Goal: Information Seeking & Learning: Learn about a topic

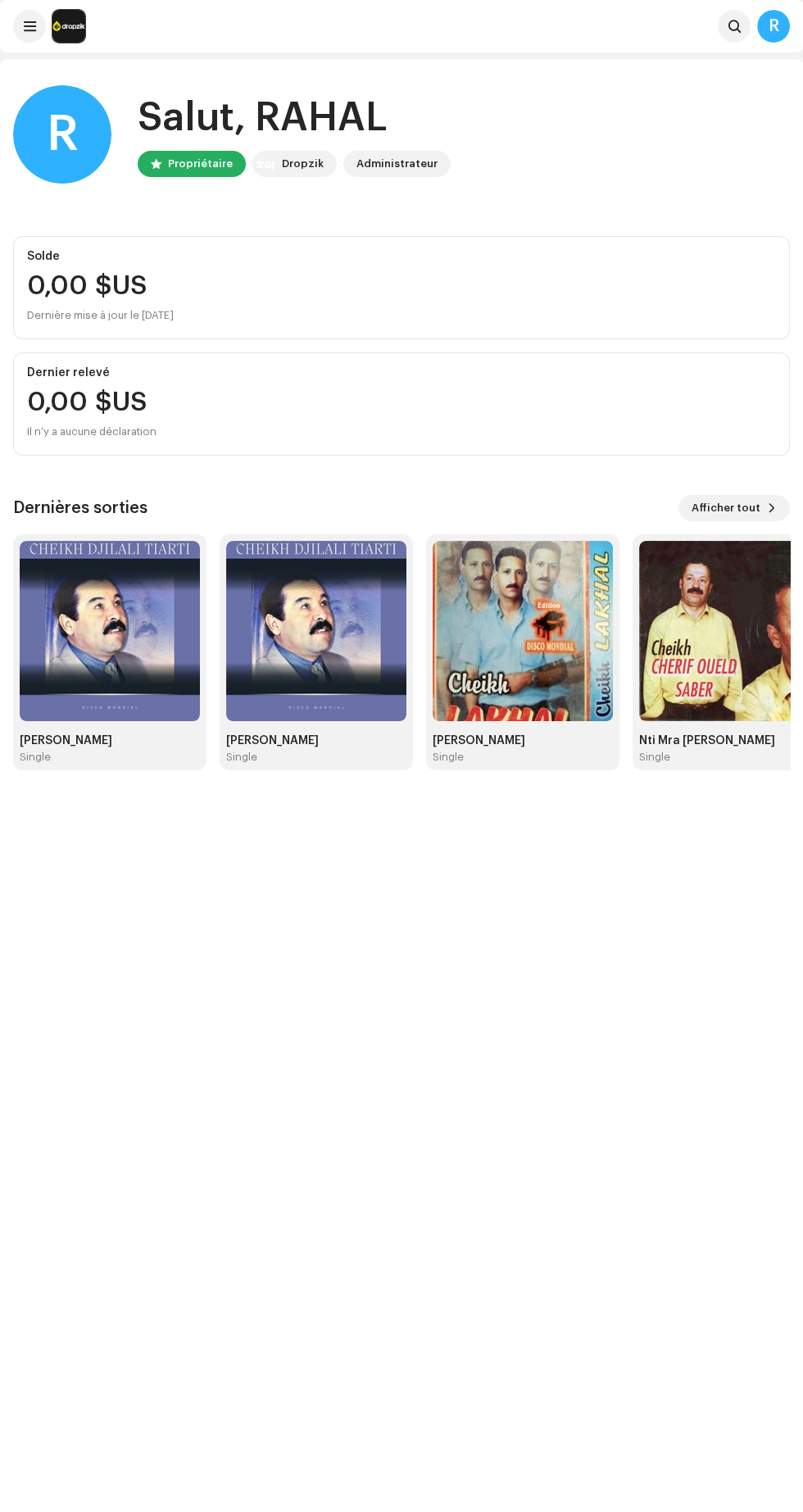
click at [746, 506] on span "Afficher tout" at bounding box center [726, 508] width 69 height 32
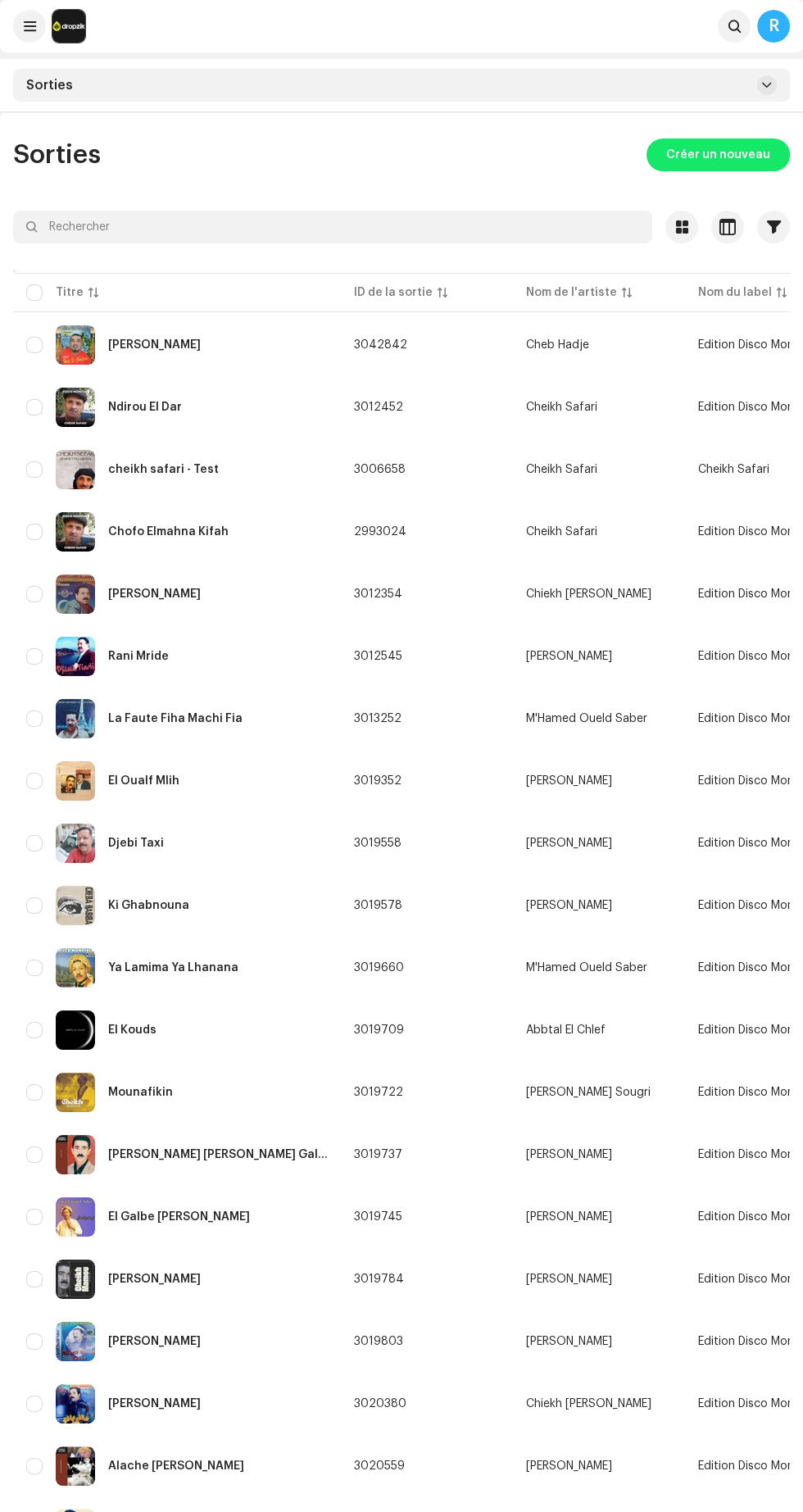
scroll to position [341, 0]
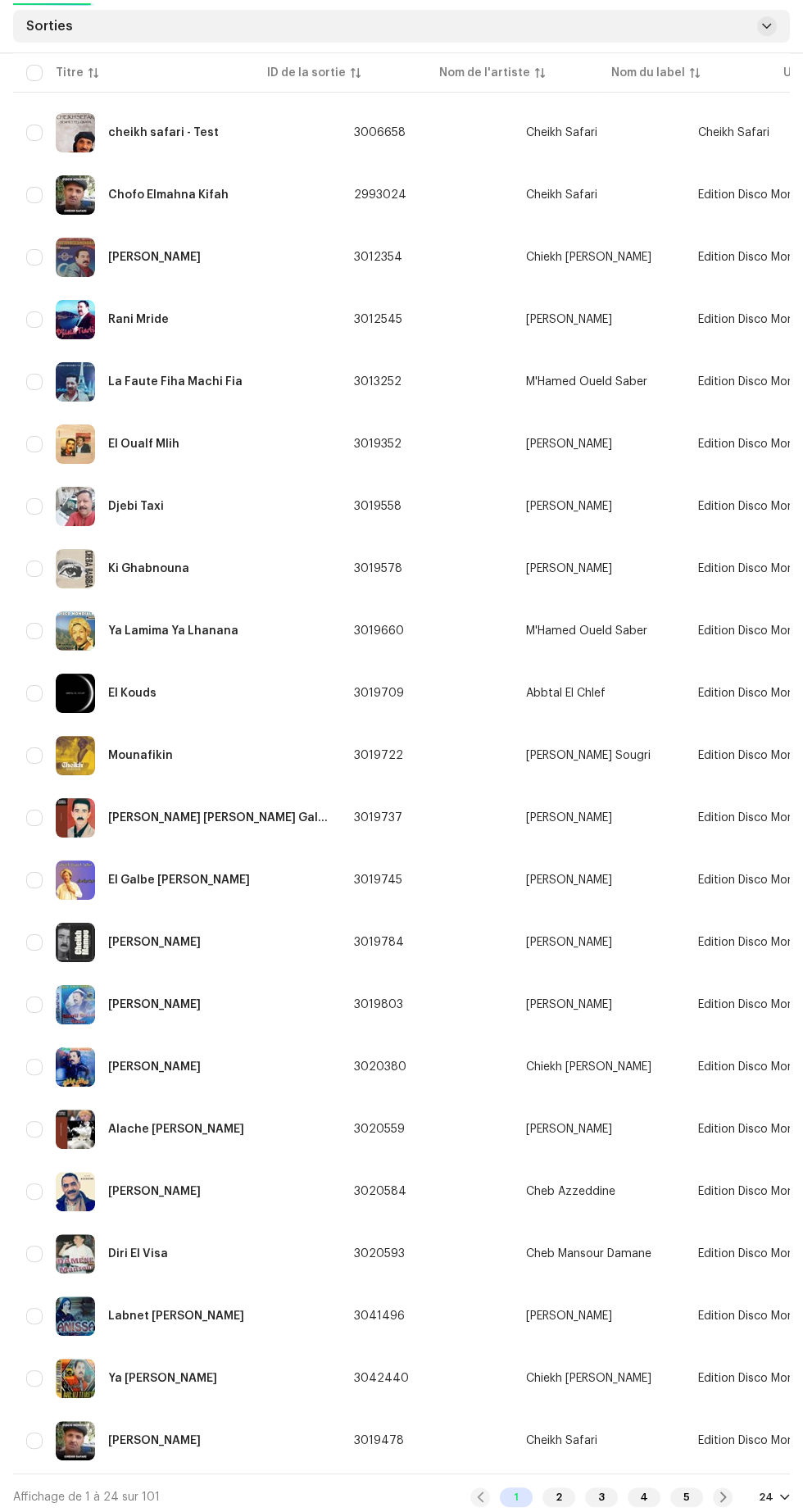
click at [561, 1489] on div "2" at bounding box center [559, 1497] width 32 height 20
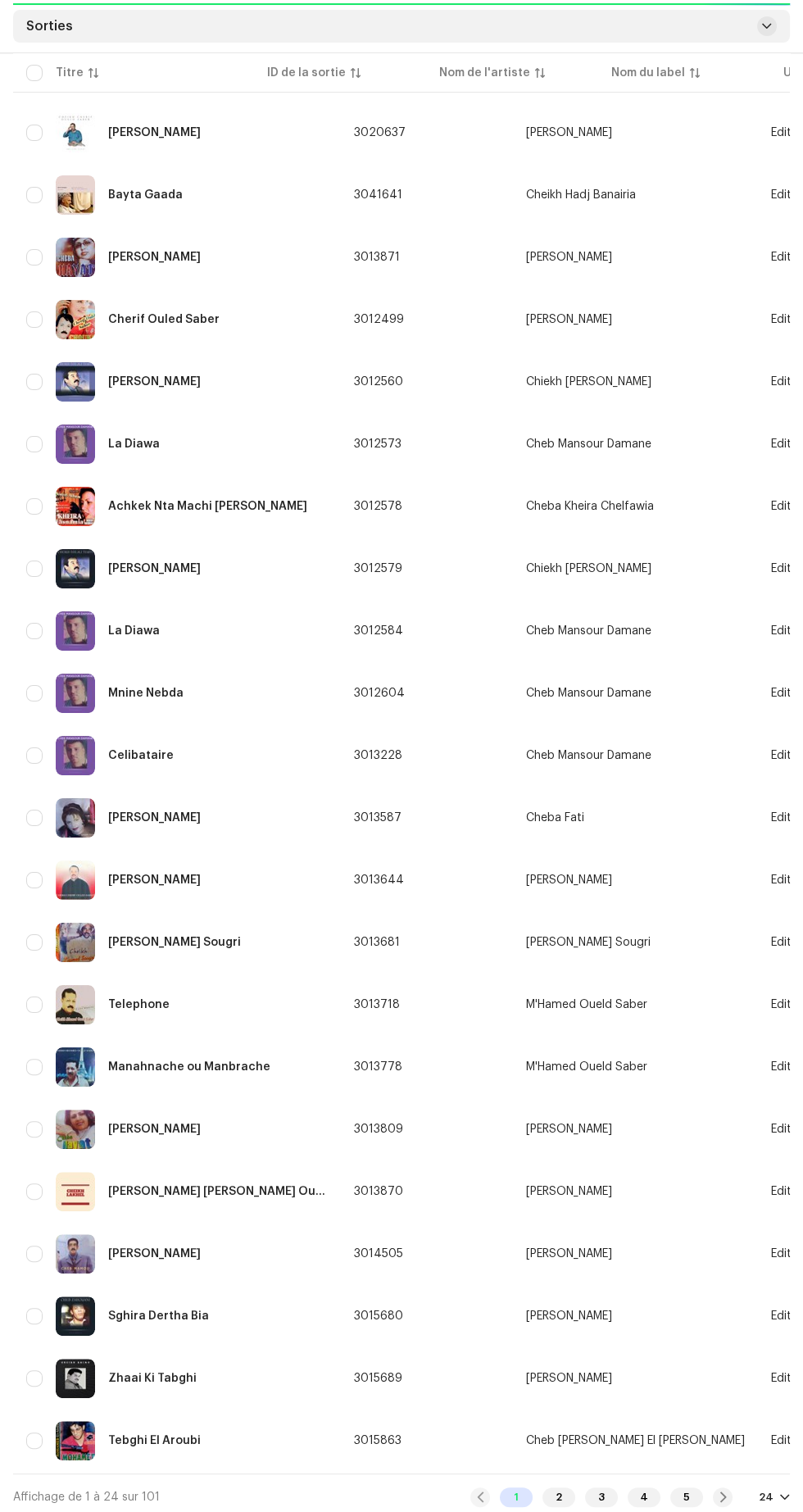
scroll to position [345, 0]
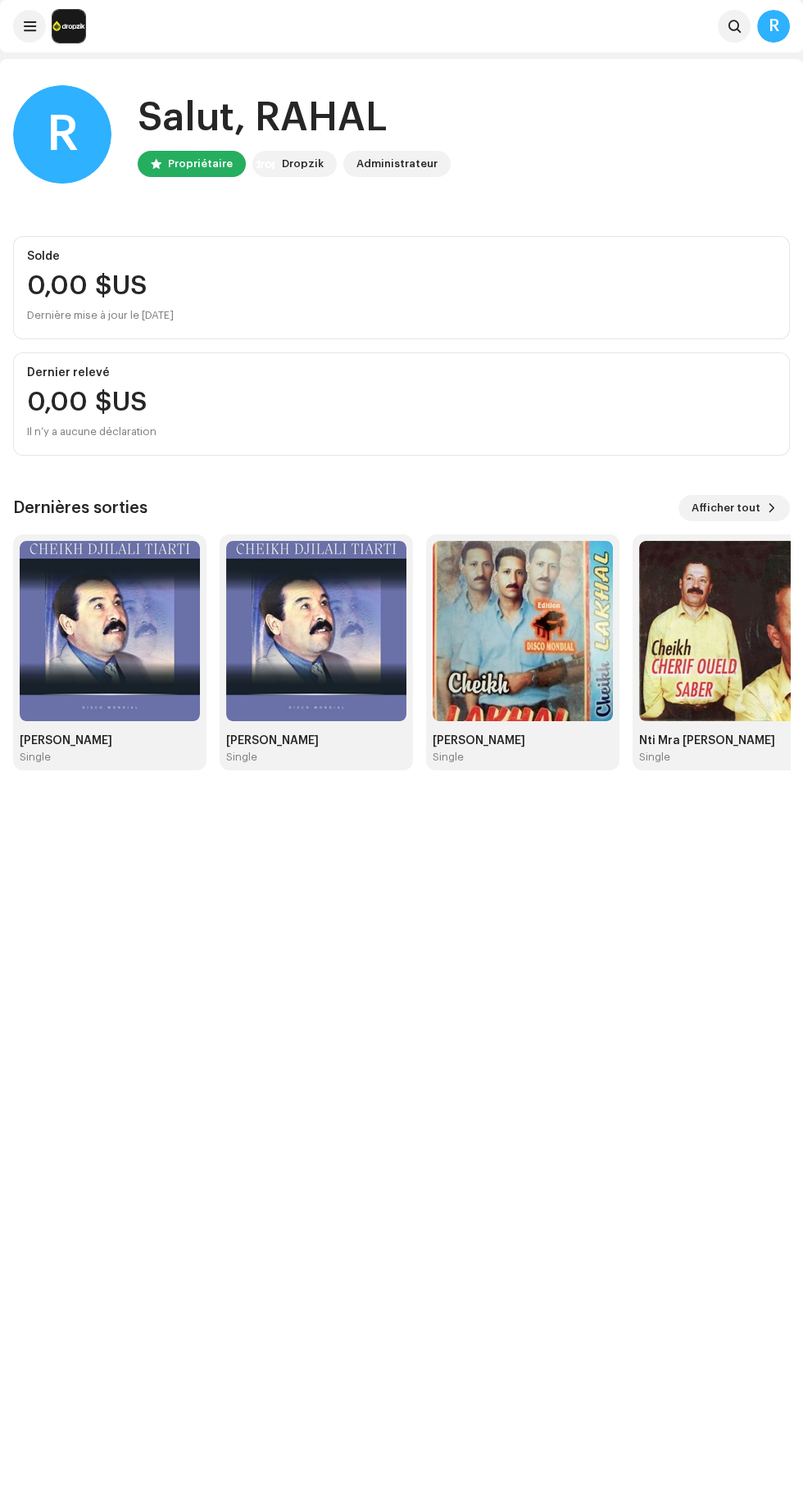
click at [772, 507] on span at bounding box center [772, 508] width 10 height 13
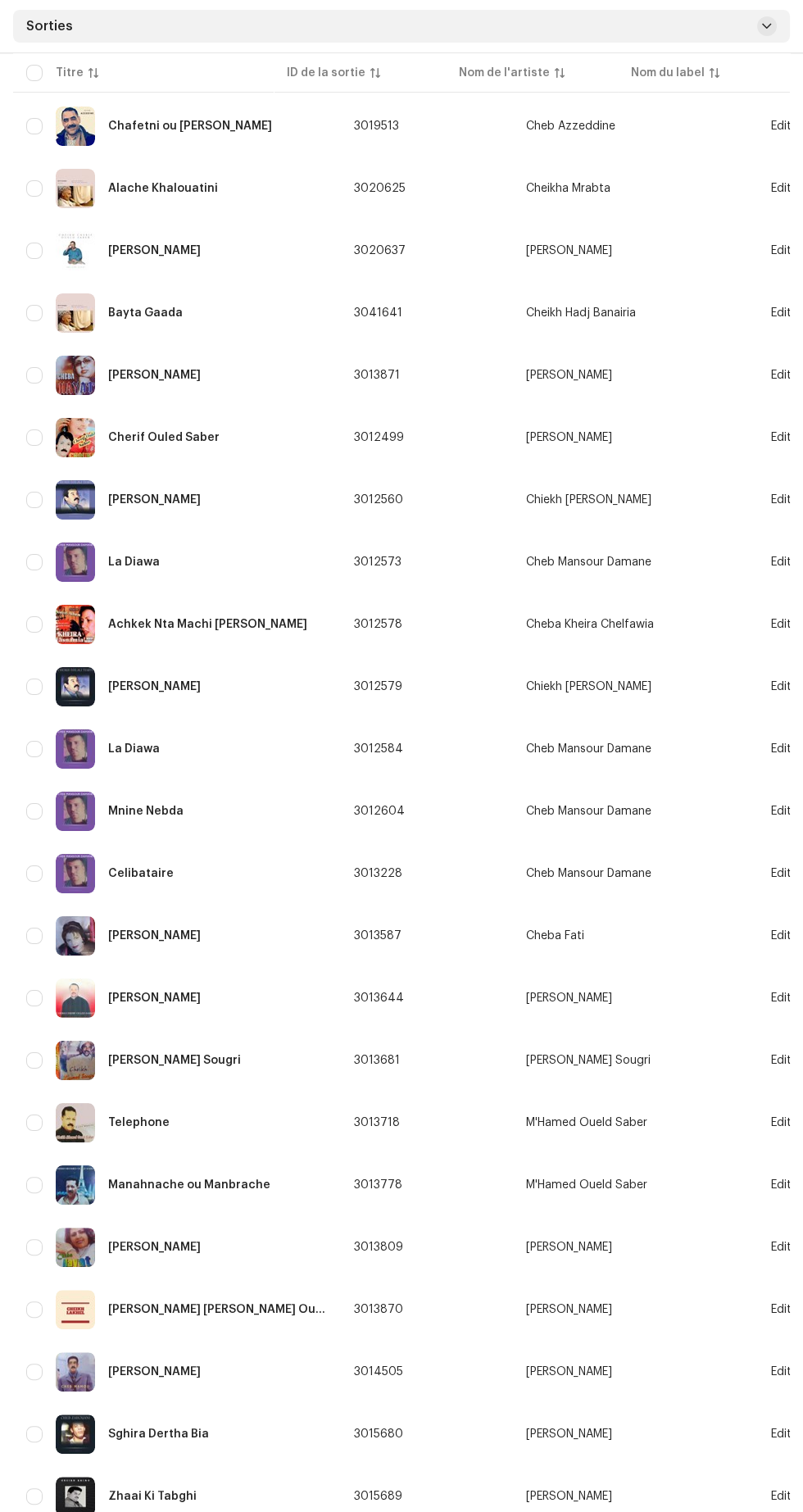
scroll to position [225, 0]
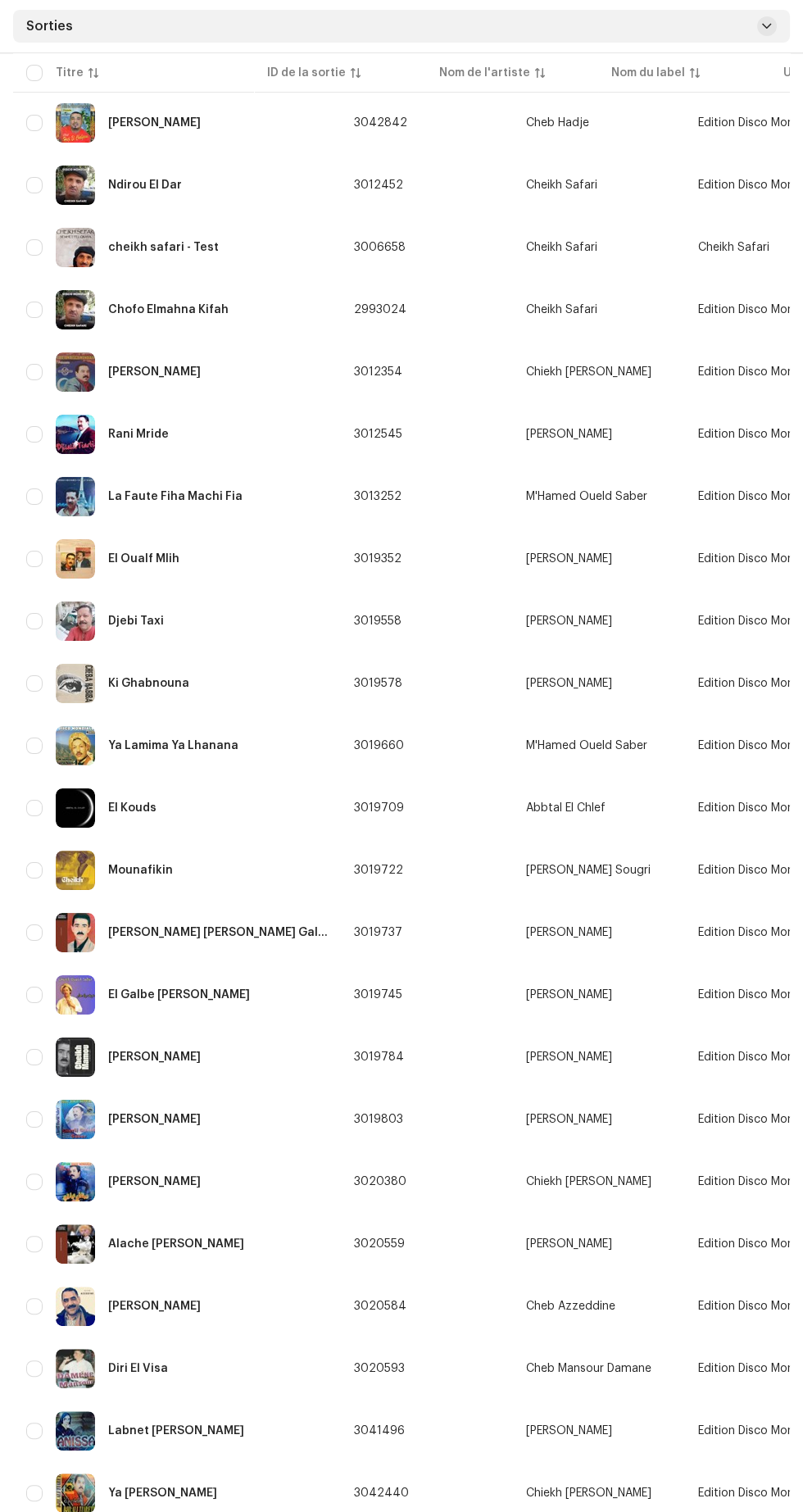
scroll to position [228, 0]
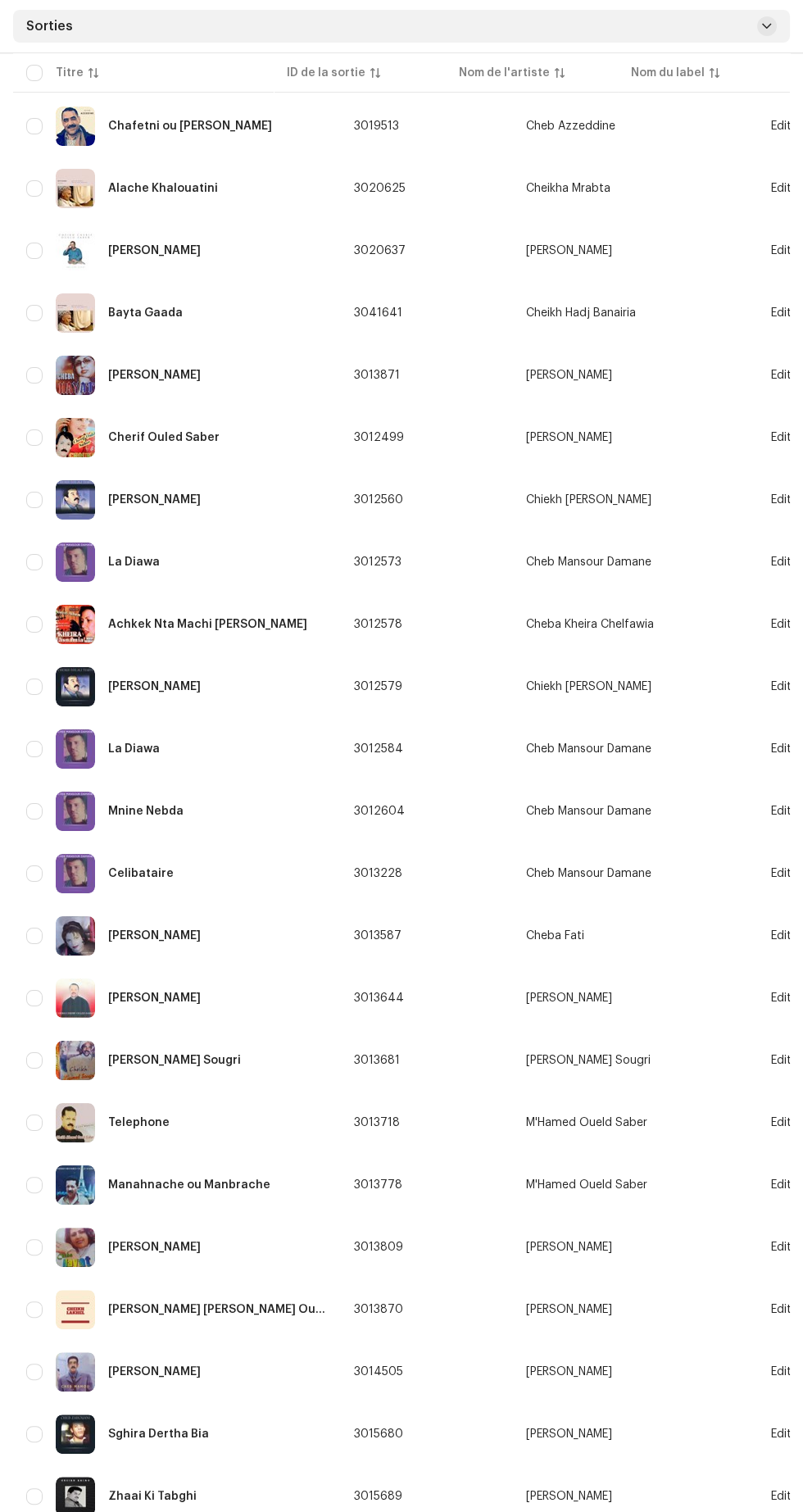
scroll to position [224, 0]
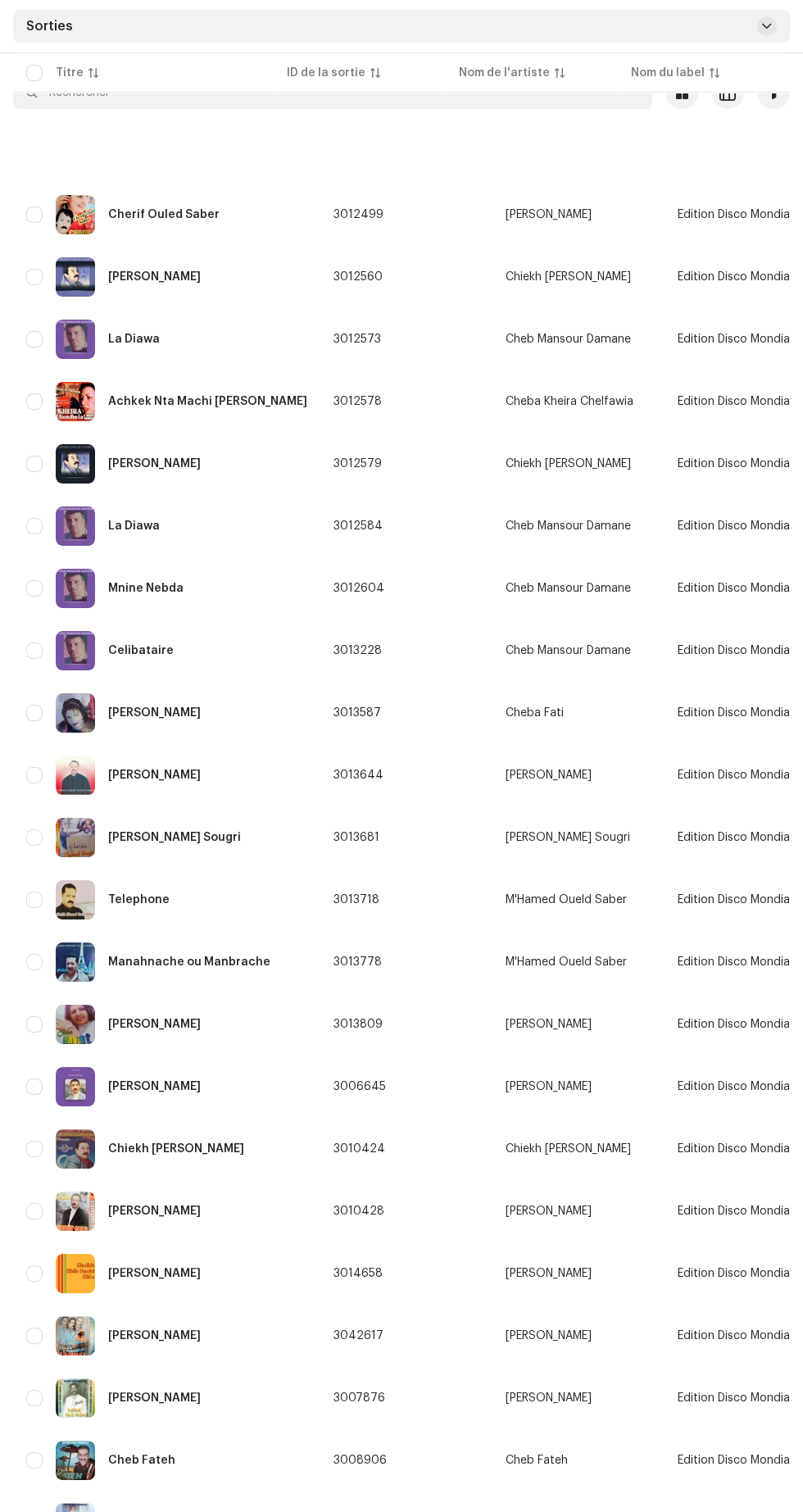
scroll to position [225, 0]
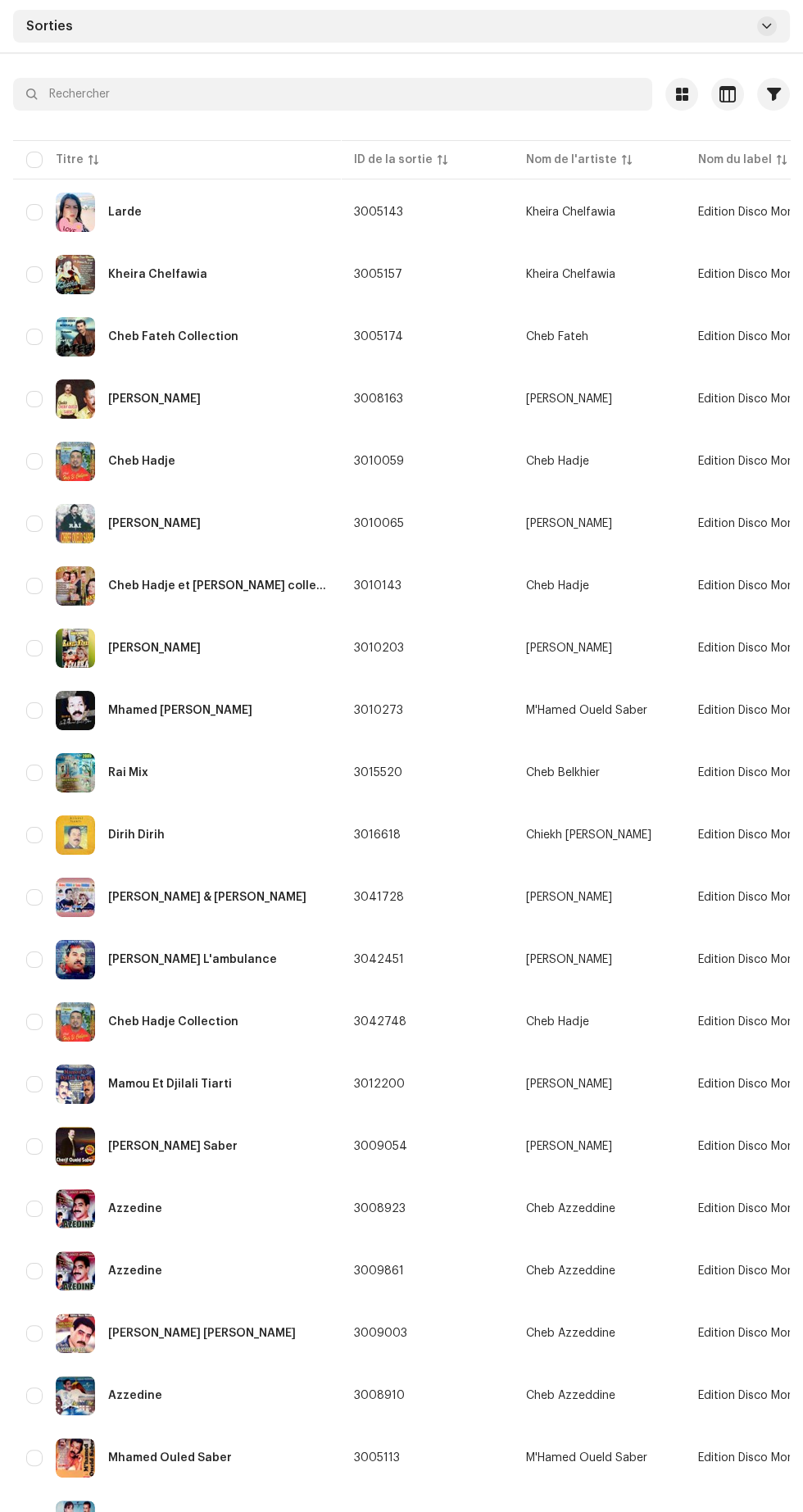
scroll to position [223, 0]
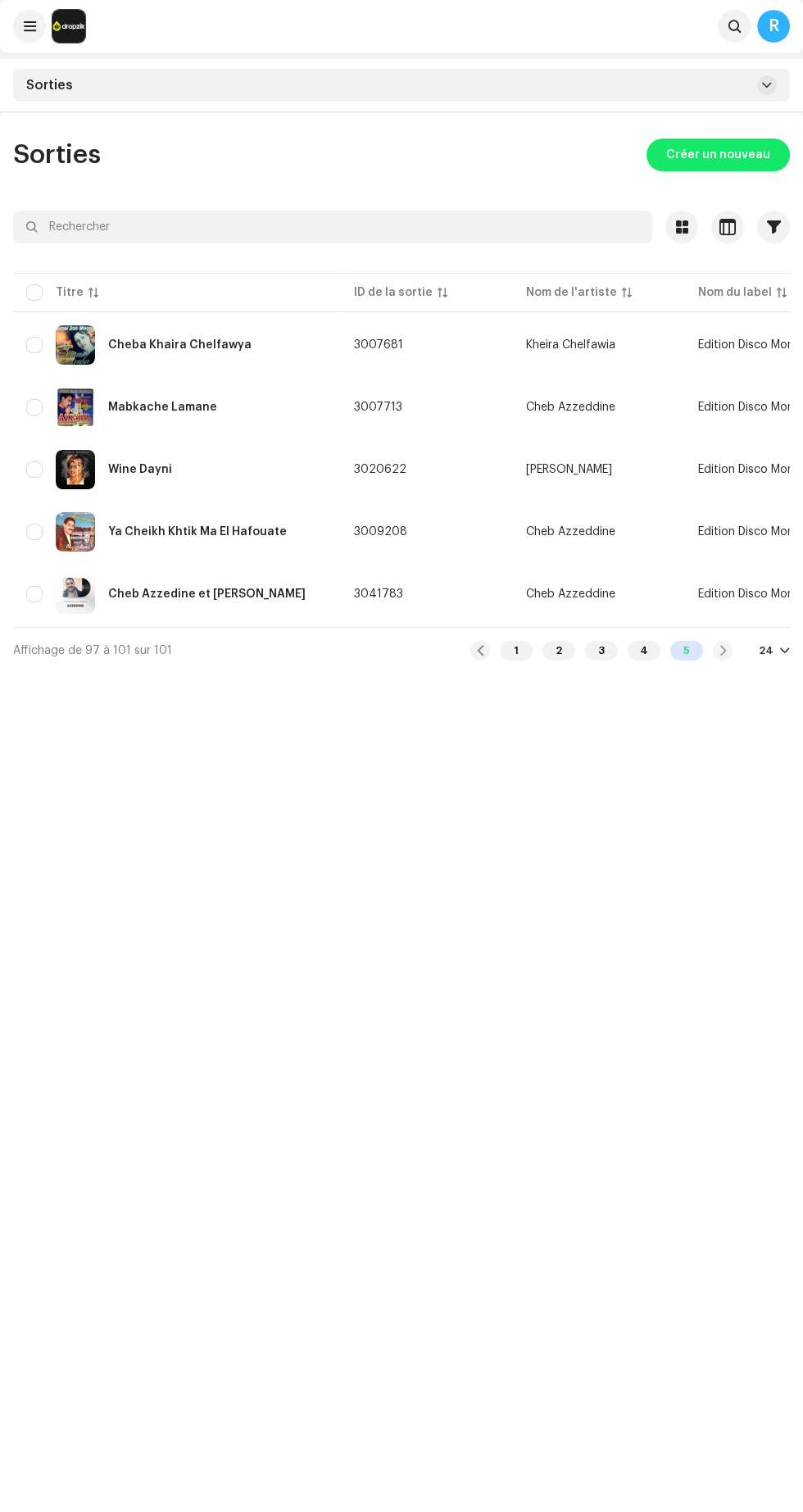
click at [518, 648] on div "1" at bounding box center [515, 651] width 32 height 20
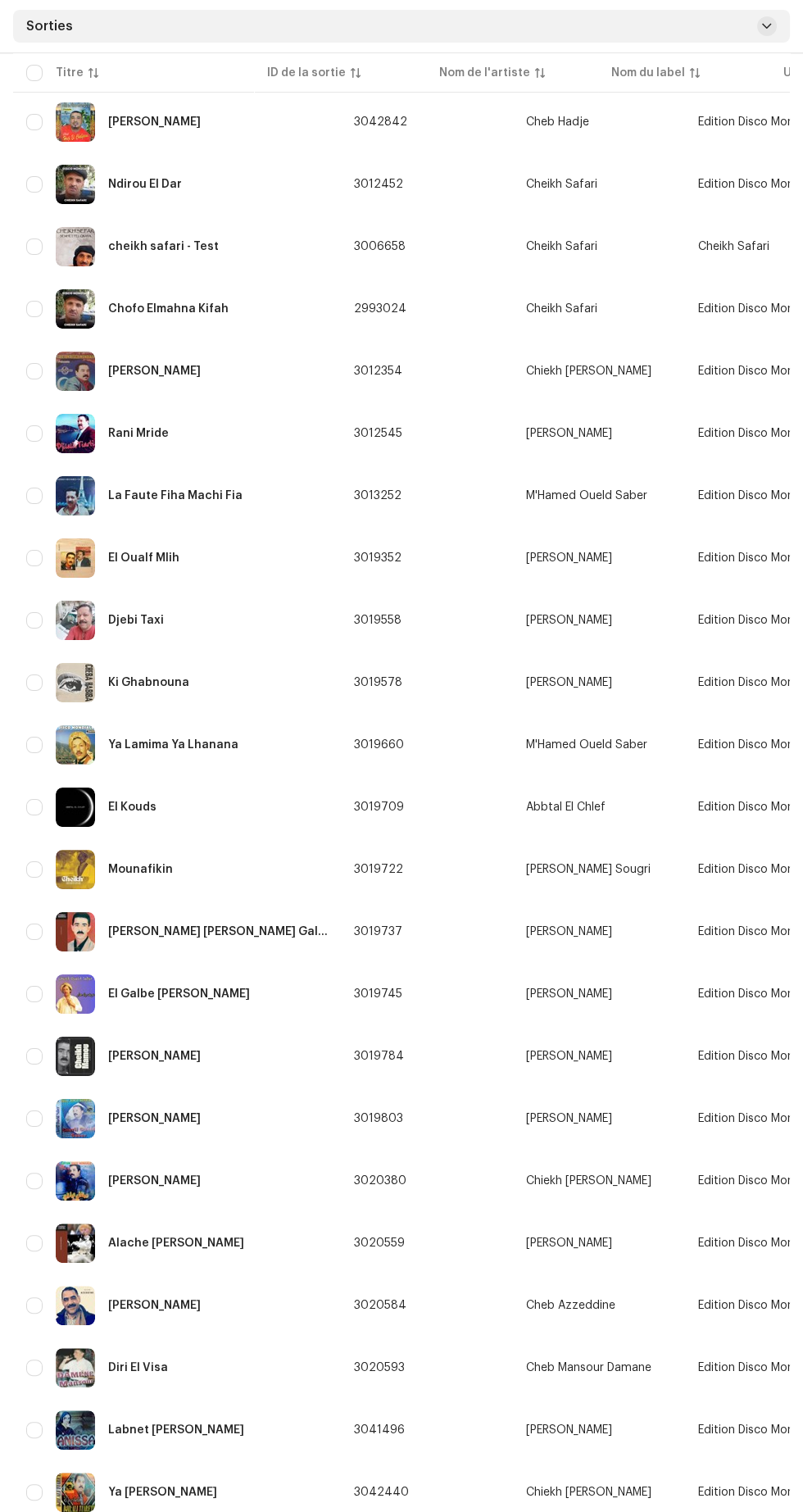
scroll to position [228, 0]
